Goal: Check status: Check status

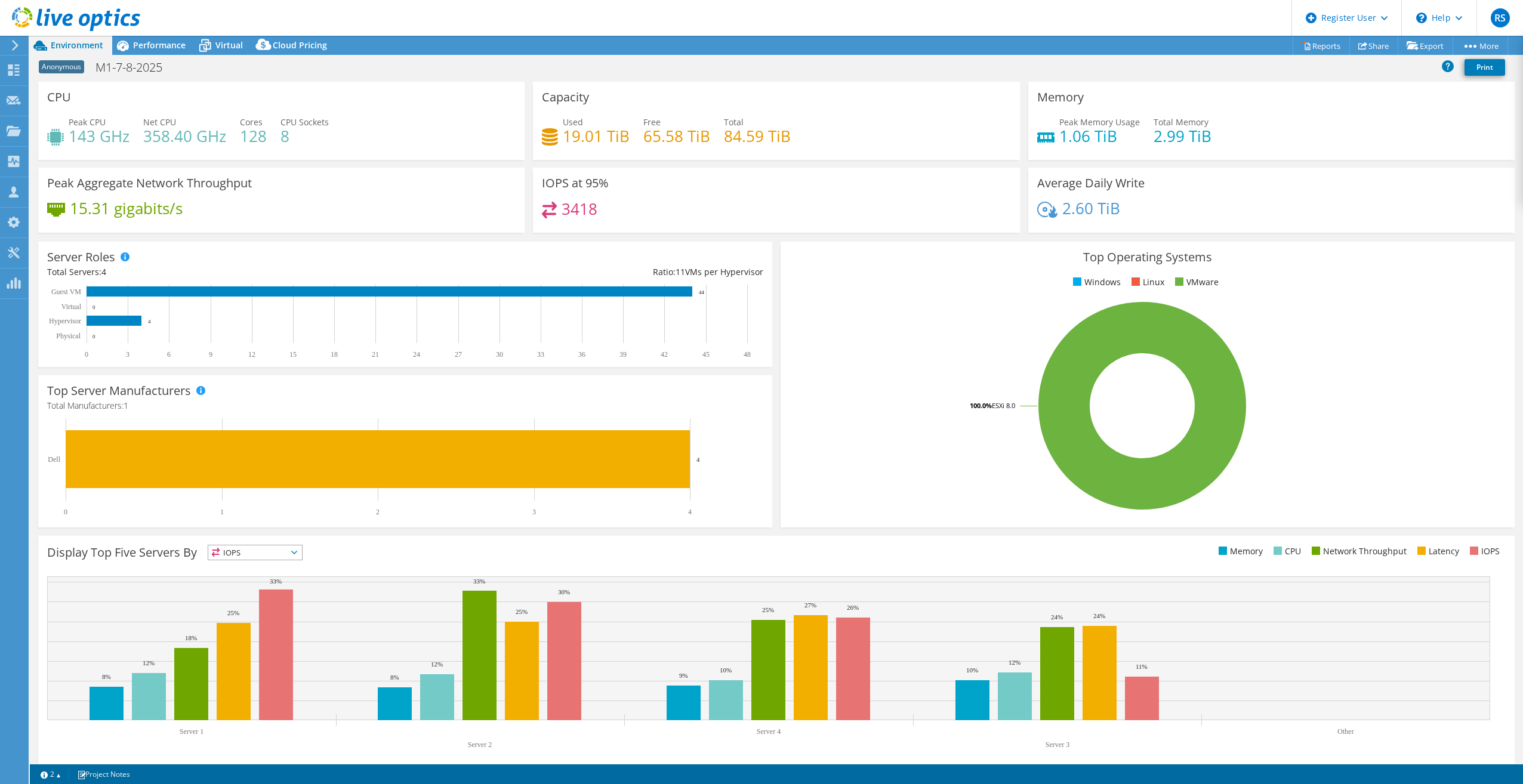
select select "USD"
click at [675, 123] on div "Free 65.58 TiB" at bounding box center [676, 129] width 67 height 27
click at [552, 86] on div "Capacity Used 19.01 TiB Free 65.58 TiB Total 84.59 TiB" at bounding box center [776, 121] width 487 height 78
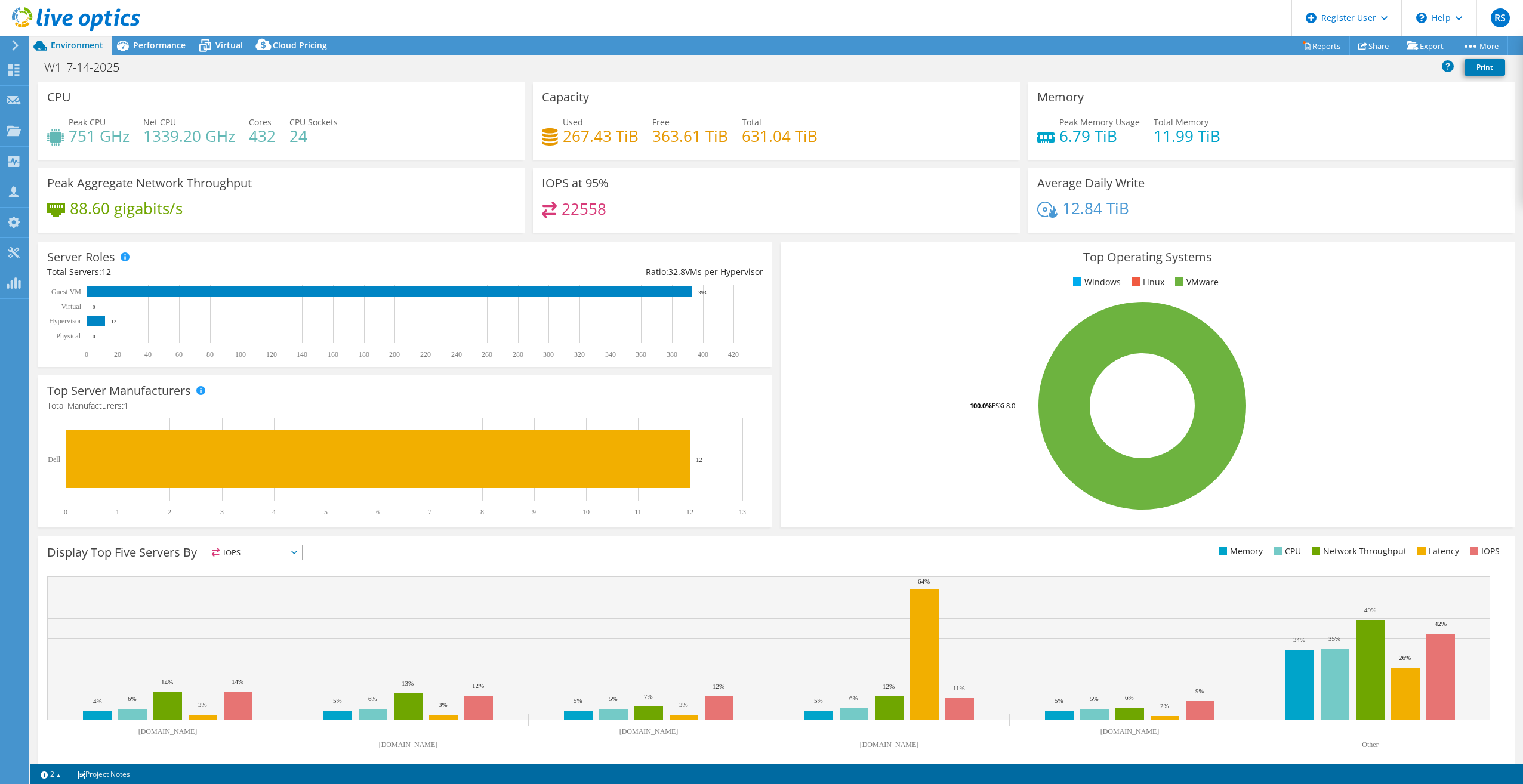
select select "USD"
